Goal: Submit feedback/report problem

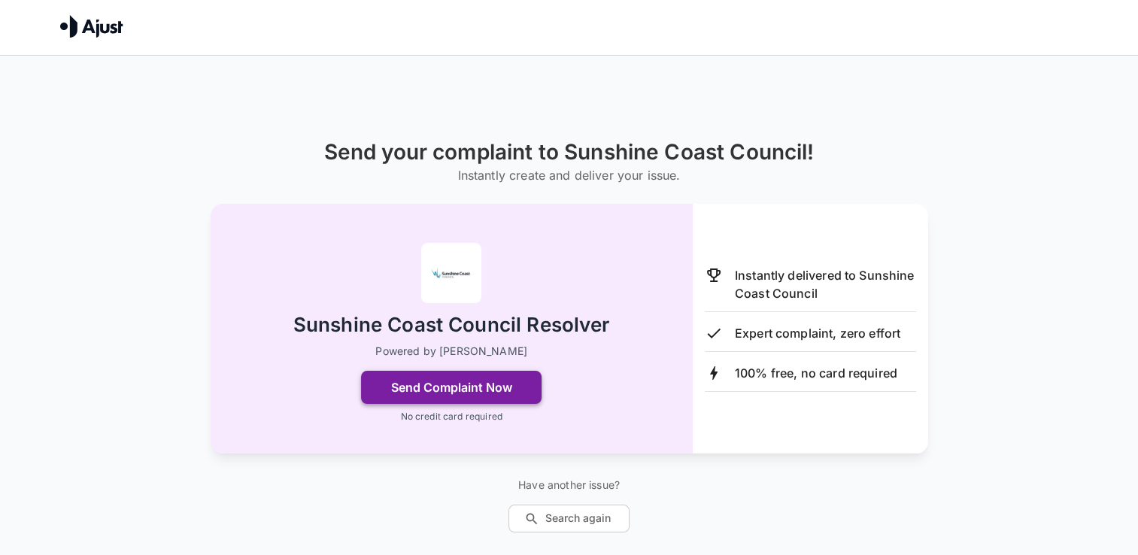
click at [457, 381] on button "Send Complaint Now" at bounding box center [451, 387] width 181 height 33
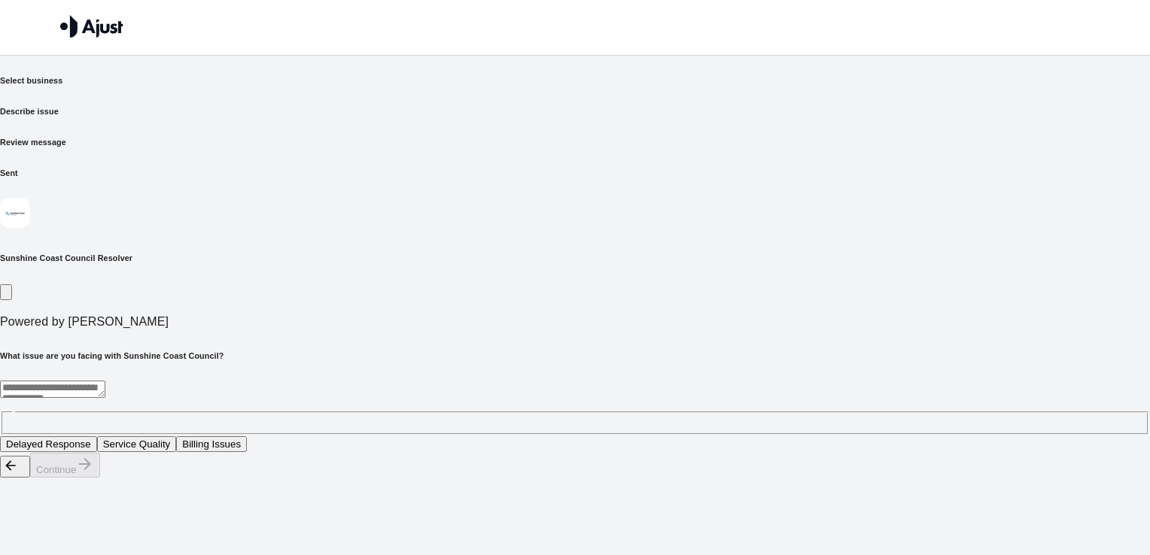
click at [177, 436] on button "Service Quality" at bounding box center [137, 444] width 80 height 16
click at [100, 478] on button "Continue" at bounding box center [65, 465] width 70 height 25
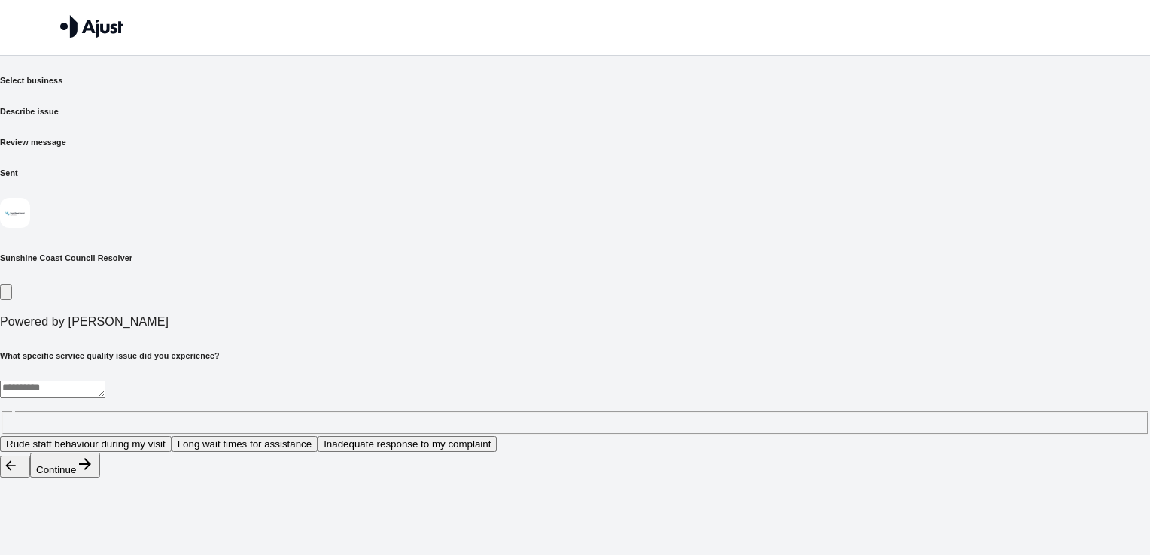
click at [497, 436] on button "Inadequate response to my complaint" at bounding box center [407, 444] width 179 height 16
click at [100, 478] on button "Continue" at bounding box center [65, 465] width 70 height 25
click at [483, 436] on button "Improved service standards in the future" at bounding box center [387, 444] width 191 height 16
click at [100, 478] on button "Continue" at bounding box center [65, 465] width 70 height 25
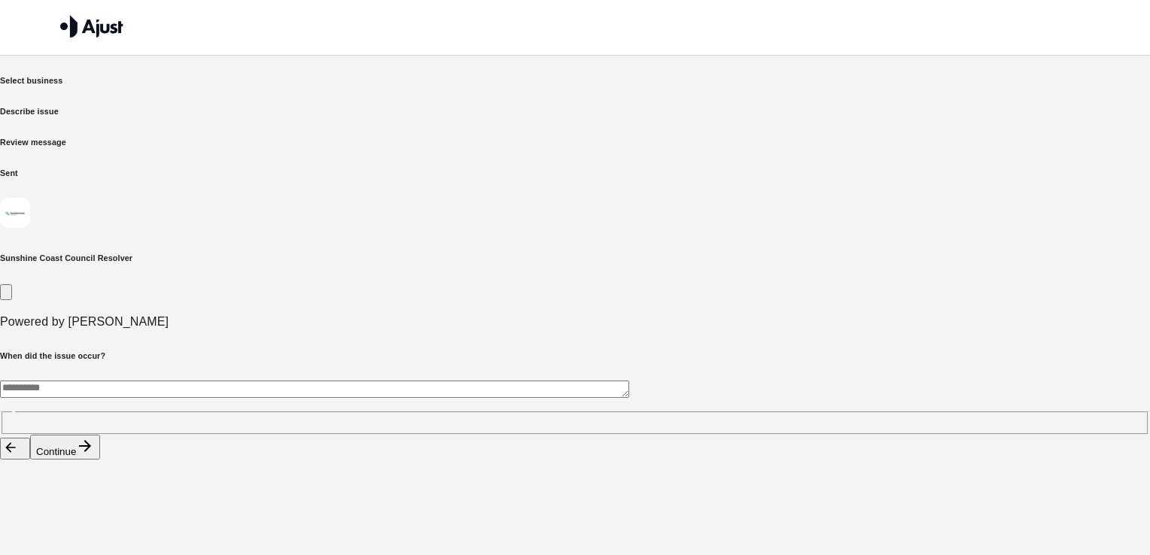
click at [284, 381] on textarea at bounding box center [314, 389] width 629 height 17
type textarea "**********"
click at [100, 460] on button "Continue" at bounding box center [65, 447] width 70 height 25
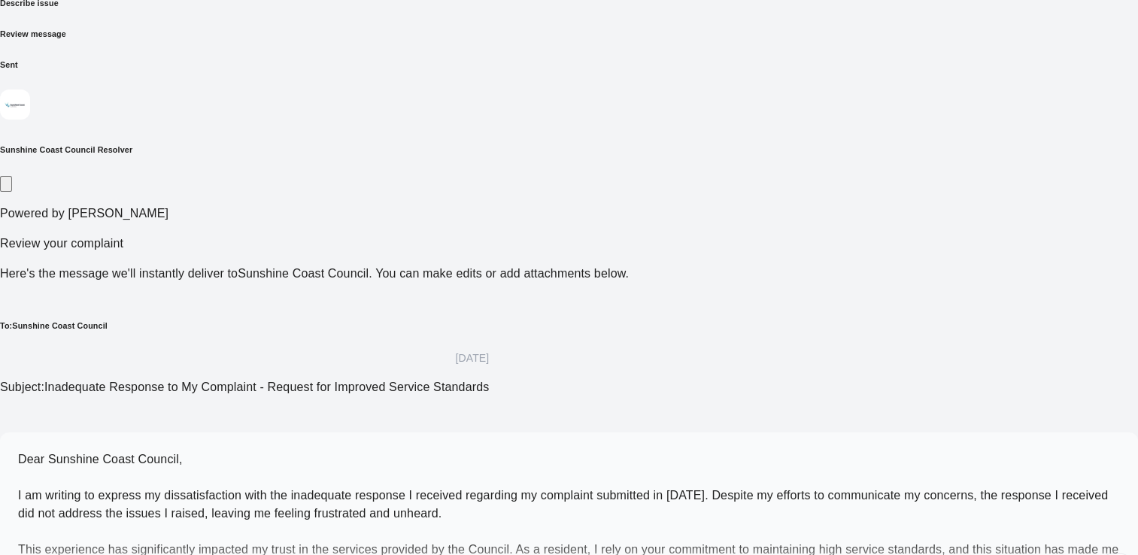
scroll to position [114, 0]
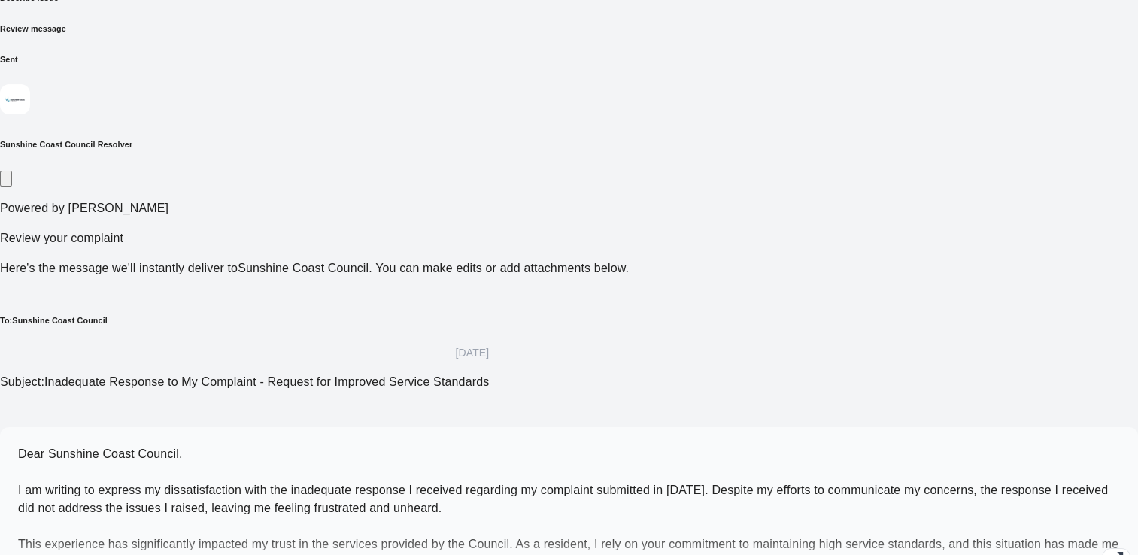
click at [1110, 552] on icon "button" at bounding box center [1117, 559] width 14 height 14
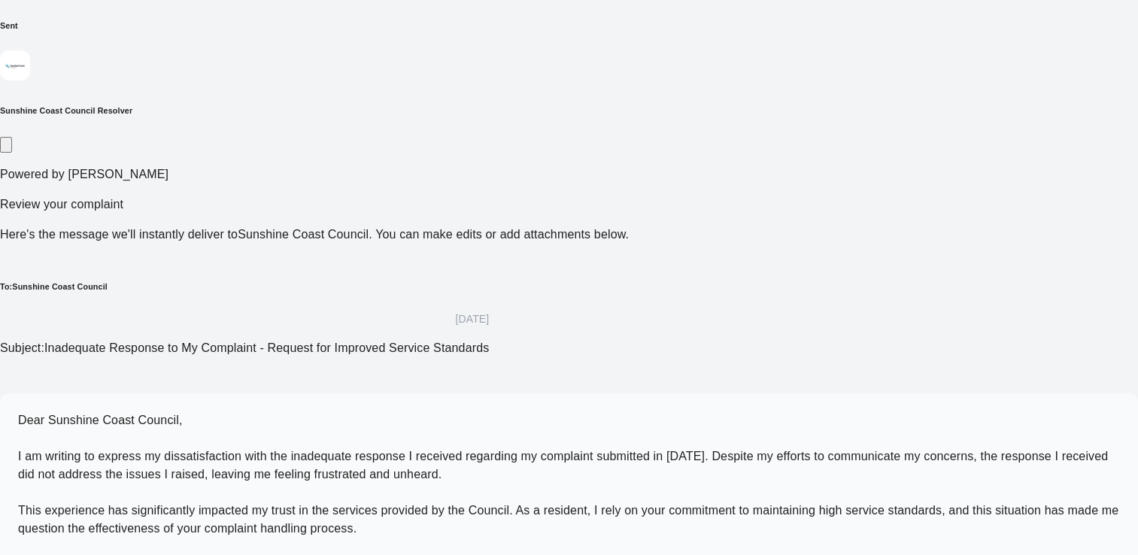
scroll to position [150, 0]
